Goal: Transaction & Acquisition: Purchase product/service

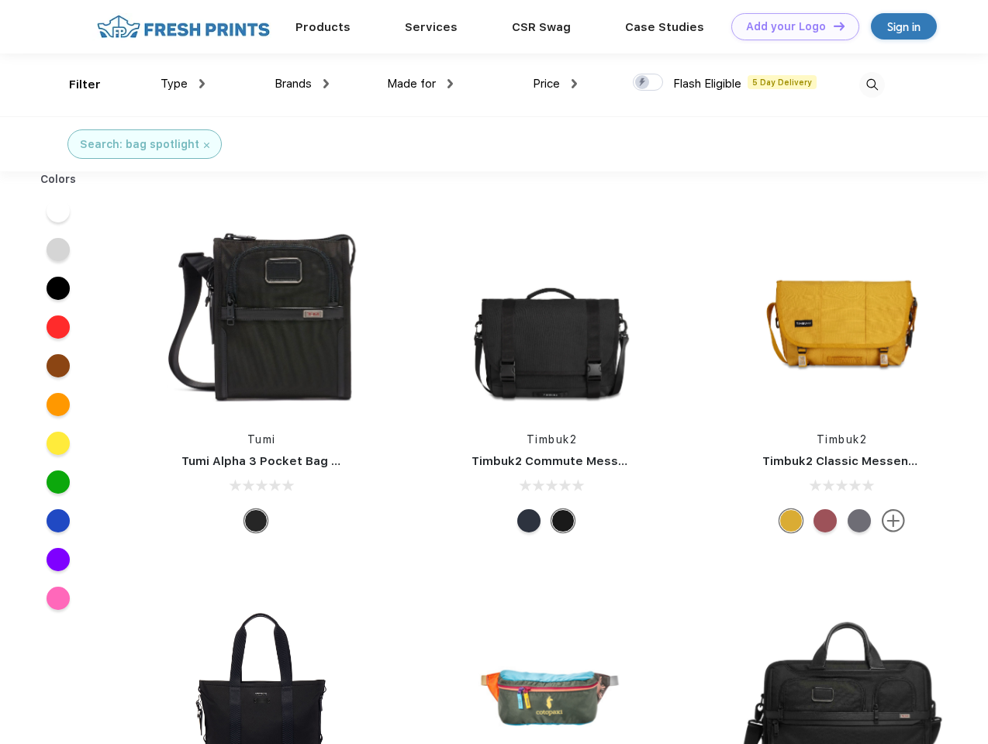
scroll to position [1, 0]
click at [789, 26] on link "Add your Logo Design Tool" at bounding box center [795, 26] width 128 height 27
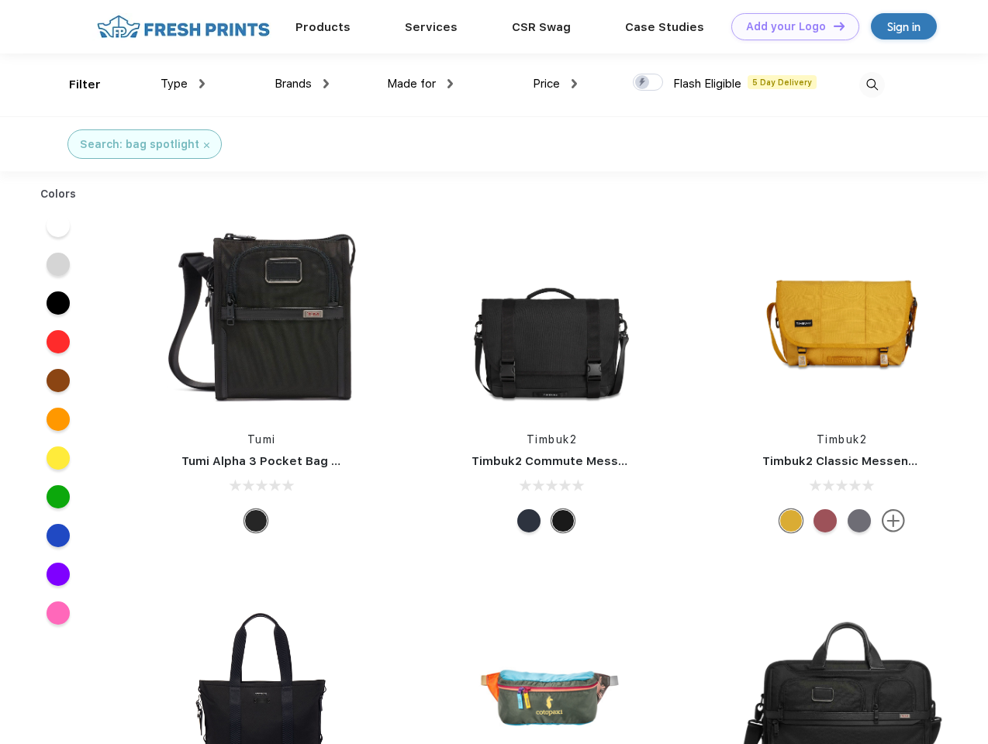
click at [0, 0] on div "Design Tool" at bounding box center [0, 0] width 0 height 0
click at [832, 26] on link "Add your Logo Design Tool" at bounding box center [795, 26] width 128 height 27
click at [74, 85] on div "Filter" at bounding box center [85, 85] width 32 height 18
click at [183, 84] on span "Type" at bounding box center [174, 84] width 27 height 14
click at [302, 84] on span "Brands" at bounding box center [293, 84] width 37 height 14
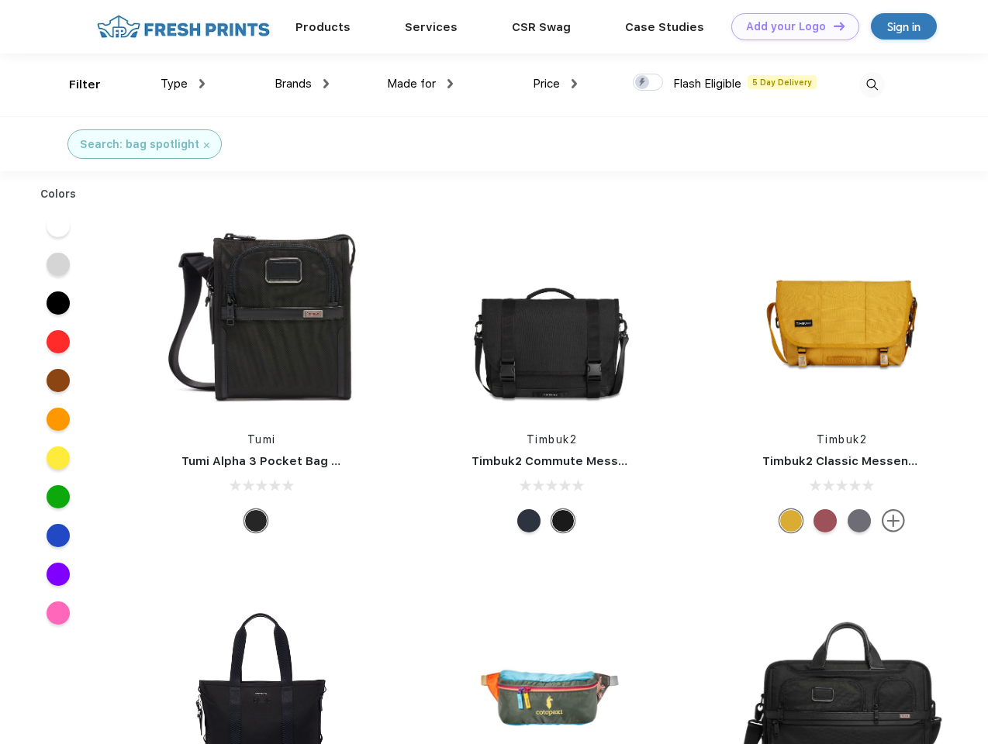
click at [420, 84] on span "Made for" at bounding box center [411, 84] width 49 height 14
click at [555, 84] on span "Price" at bounding box center [546, 84] width 27 height 14
click at [648, 83] on div at bounding box center [648, 82] width 30 height 17
click at [643, 83] on input "checkbox" at bounding box center [638, 78] width 10 height 10
click at [872, 85] on img at bounding box center [872, 85] width 26 height 26
